Goal: Task Accomplishment & Management: Manage account settings

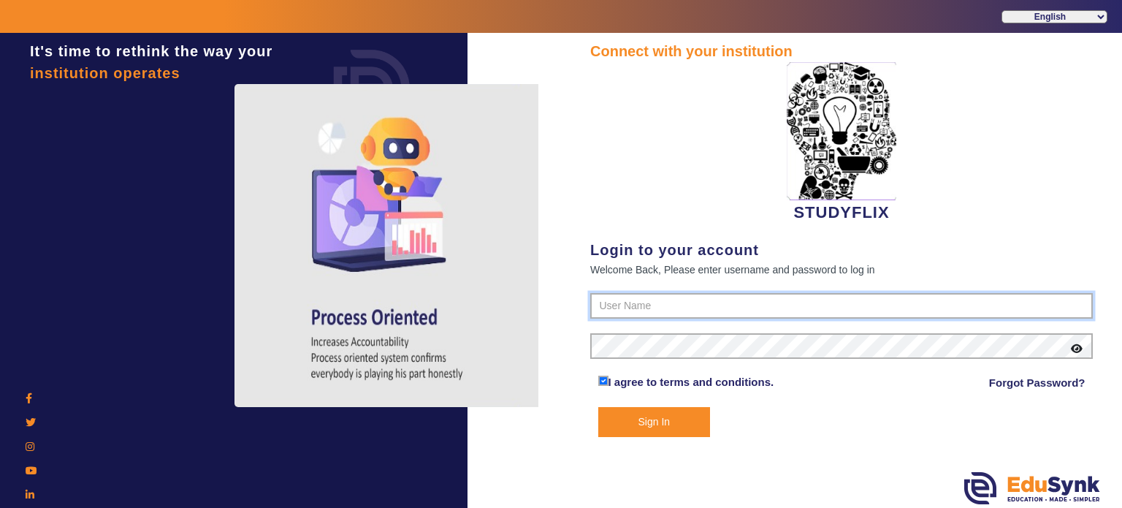
drag, startPoint x: 0, startPoint y: 0, endPoint x: 681, endPoint y: 309, distance: 747.9
click at [681, 309] on input "text" at bounding box center [841, 306] width 503 height 26
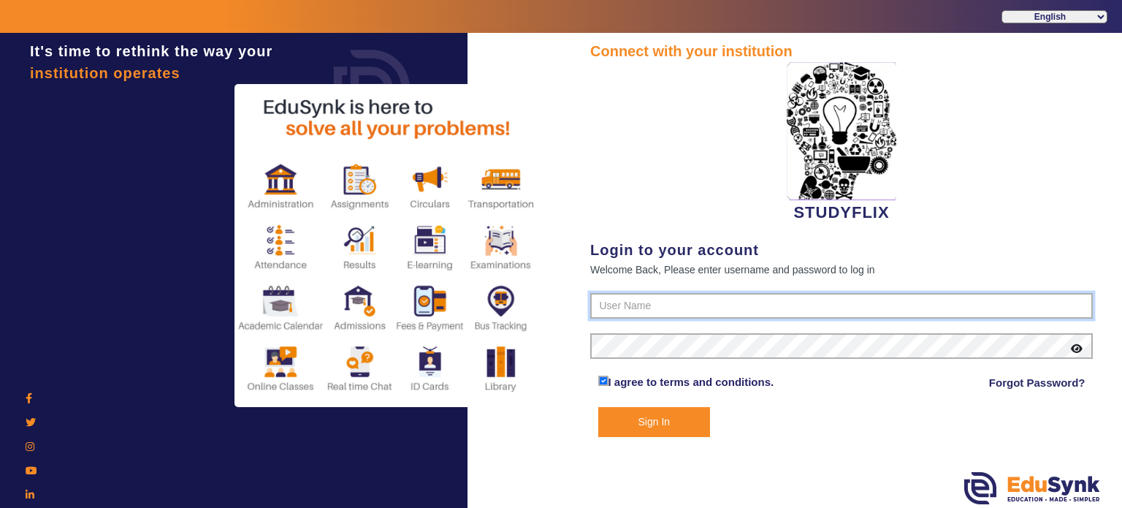
type input "6354922771"
click at [598, 407] on button "Sign In" at bounding box center [654, 422] width 113 height 30
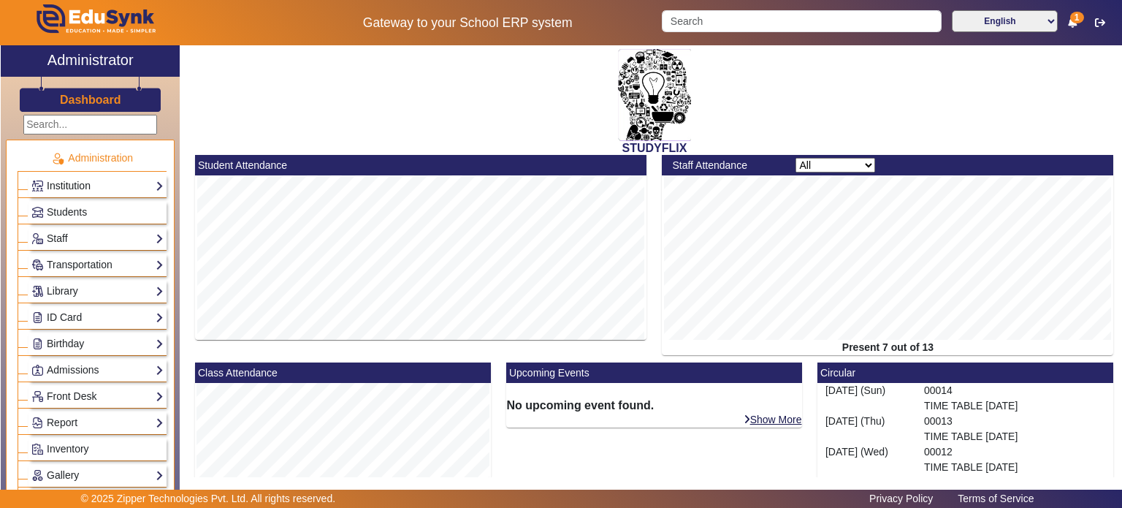
click at [102, 189] on link "Institution" at bounding box center [97, 186] width 132 height 17
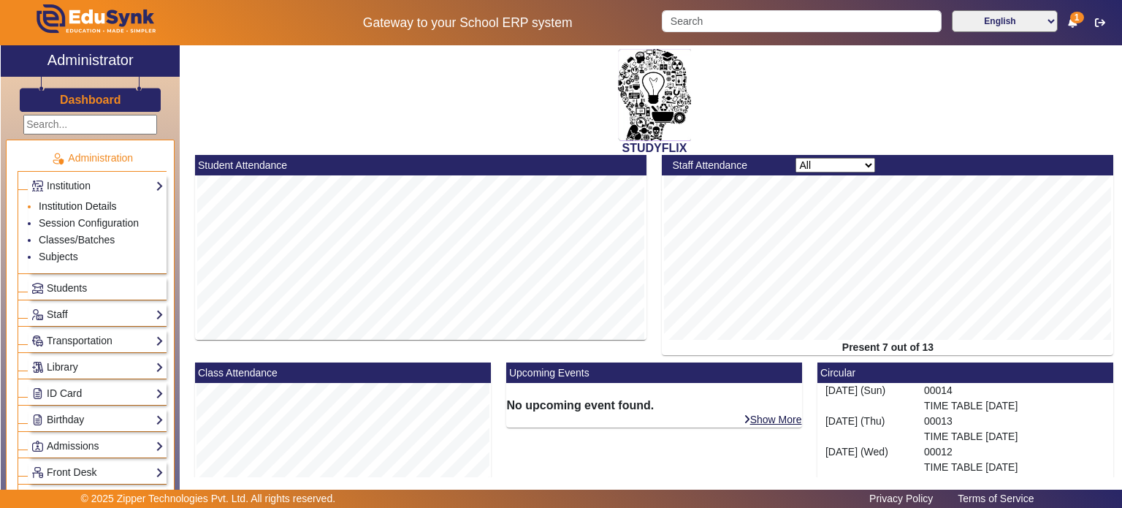
click at [93, 206] on link "Institution Details" at bounding box center [78, 206] width 78 height 12
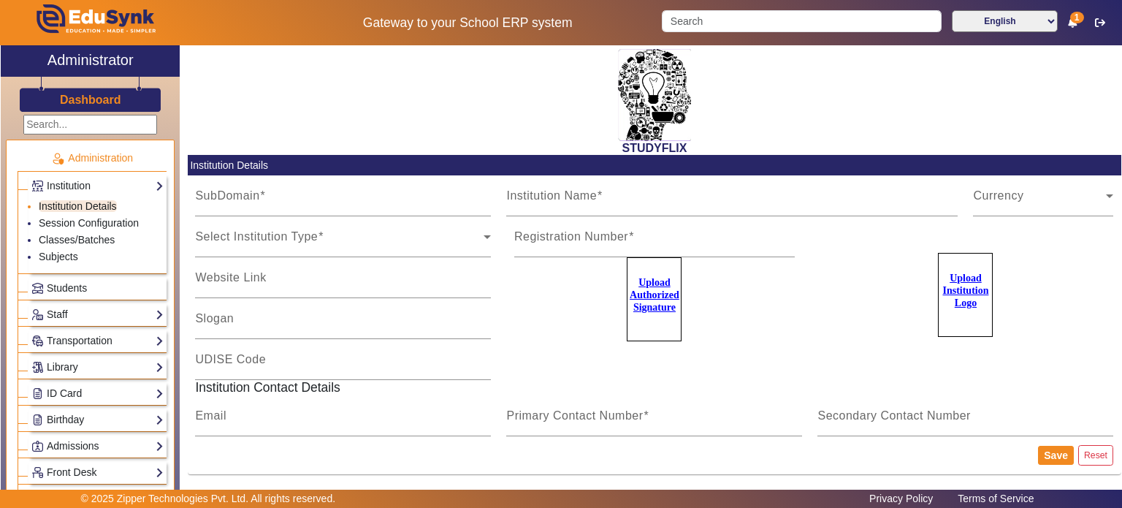
type input "StudyflixGJ"
type input "STUDYFLIX"
type input "Centre of Excellence"
type input "[EMAIL_ADDRESS][PERSON_NAME][DOMAIN_NAME]"
type input "6354922771"
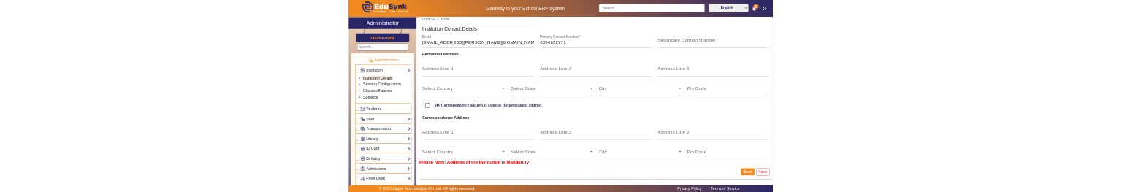
scroll to position [313, 0]
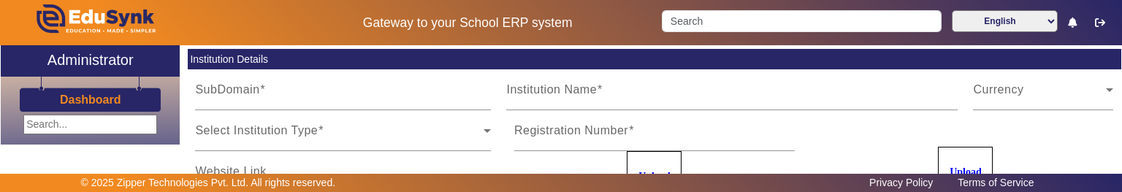
type input "StudyflixGJ"
type input "STUDYFLIX"
type input "Centre of Excellence"
type input "[EMAIL_ADDRESS][PERSON_NAME][DOMAIN_NAME]"
type input "6354922771"
